Goal: Task Accomplishment & Management: Manage account settings

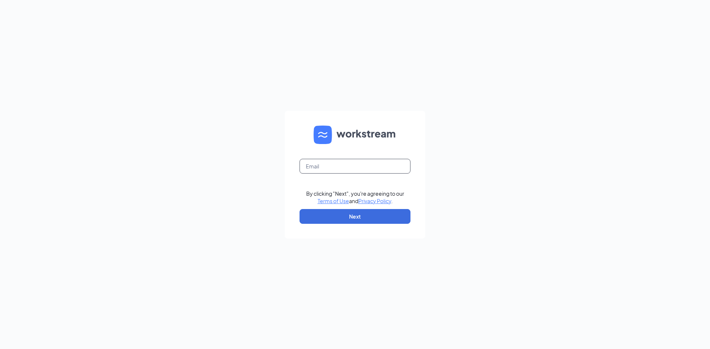
click at [309, 169] on input "text" at bounding box center [354, 166] width 111 height 15
type input "littlemamasrf@littlemamasitalian.com"
click at [350, 214] on button "Next" at bounding box center [354, 216] width 111 height 15
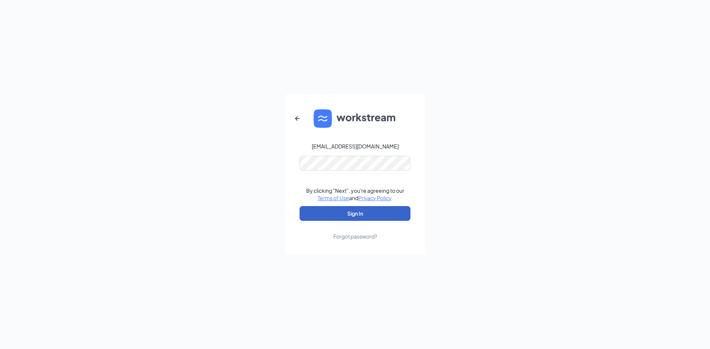
click at [359, 214] on button "Sign In" at bounding box center [354, 213] width 111 height 15
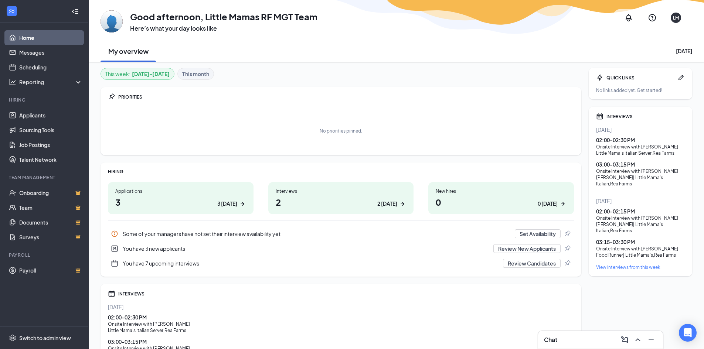
click at [218, 200] on h1 "3 3 today" at bounding box center [180, 202] width 131 height 13
click at [611, 113] on div "INTERVIEWS" at bounding box center [646, 116] width 78 height 6
click at [371, 200] on h1 "2 2 today" at bounding box center [341, 202] width 131 height 13
click at [614, 148] on div "Onsite Interview with [PERSON_NAME]" at bounding box center [640, 147] width 89 height 6
click at [617, 142] on div "02:00 - 02:30 PM" at bounding box center [640, 139] width 89 height 7
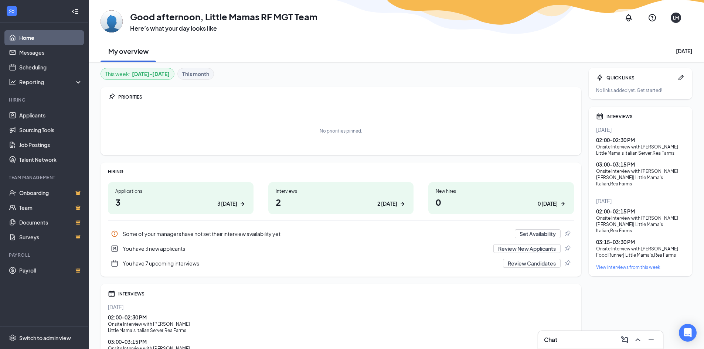
click at [599, 115] on icon "Calendar" at bounding box center [599, 116] width 7 height 7
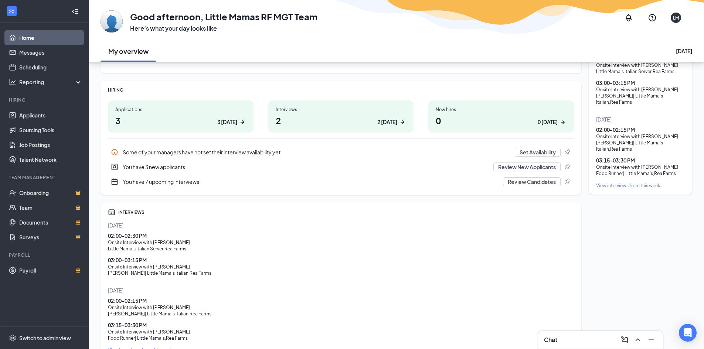
scroll to position [122, 0]
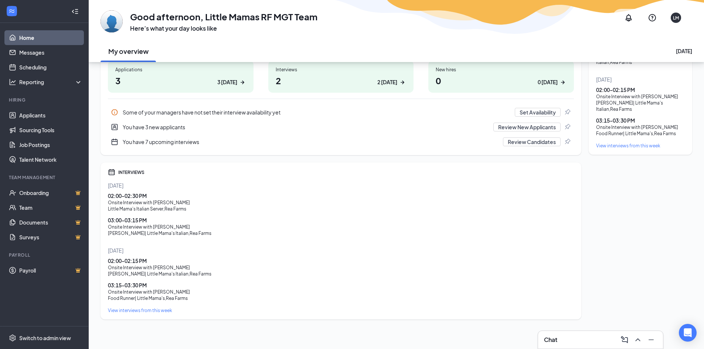
click at [112, 172] on icon "Calendar" at bounding box center [112, 172] width 6 height 6
click at [144, 197] on div "02:00 - 02:30 PM" at bounding box center [341, 195] width 466 height 7
click at [140, 311] on div "View interviews from this week" at bounding box center [341, 311] width 466 height 6
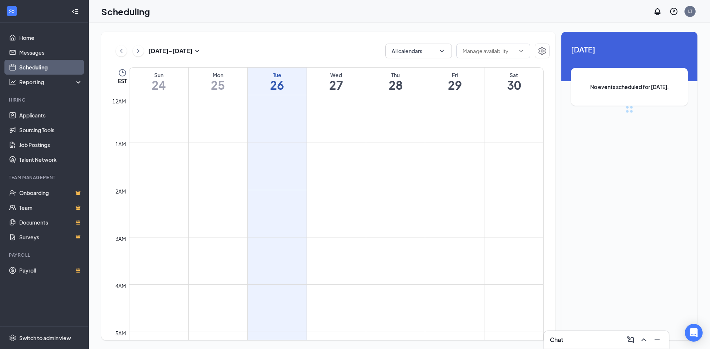
scroll to position [363, 0]
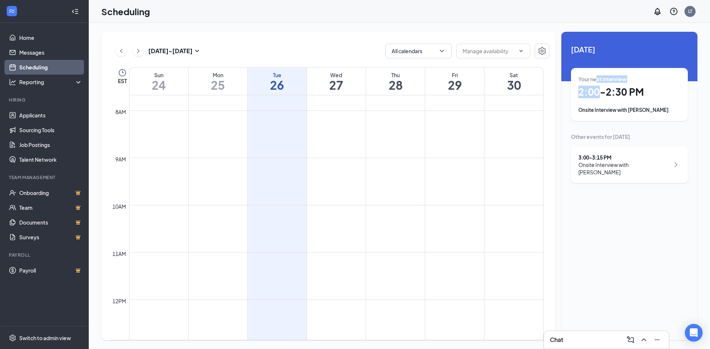
click at [597, 85] on div "Your next interview 2:00 - 2:30 PM Onsite Interview with [PERSON_NAME]" at bounding box center [629, 94] width 102 height 38
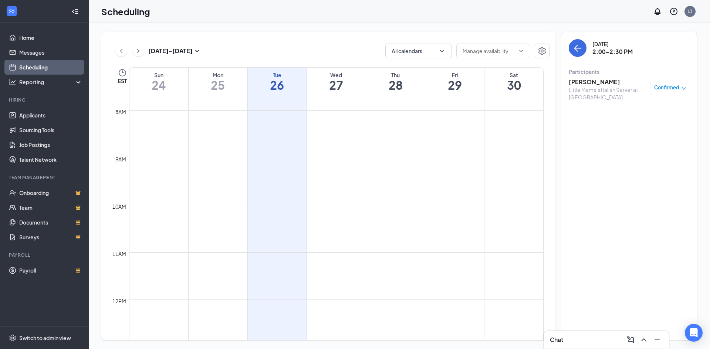
click at [599, 85] on h3 "[PERSON_NAME]" at bounding box center [608, 82] width 78 height 8
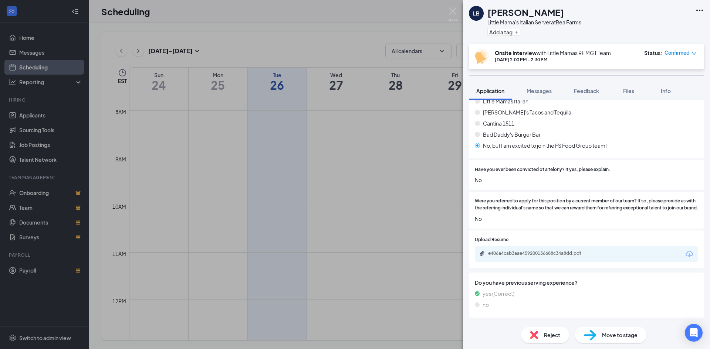
scroll to position [197, 0]
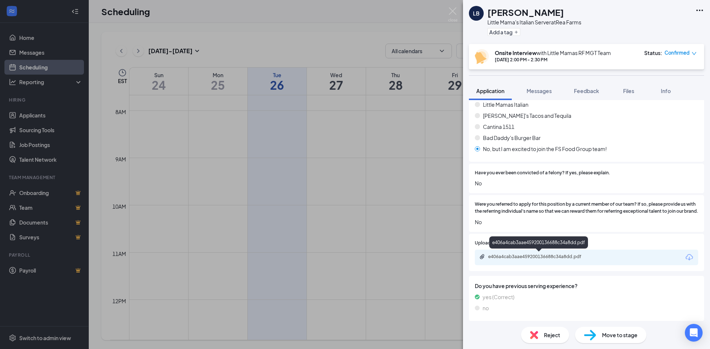
click at [543, 257] on div "e406a4cab3aae459200136688c34a8dd.pdf" at bounding box center [540, 257] width 104 height 6
